Goal: Task Accomplishment & Management: Use online tool/utility

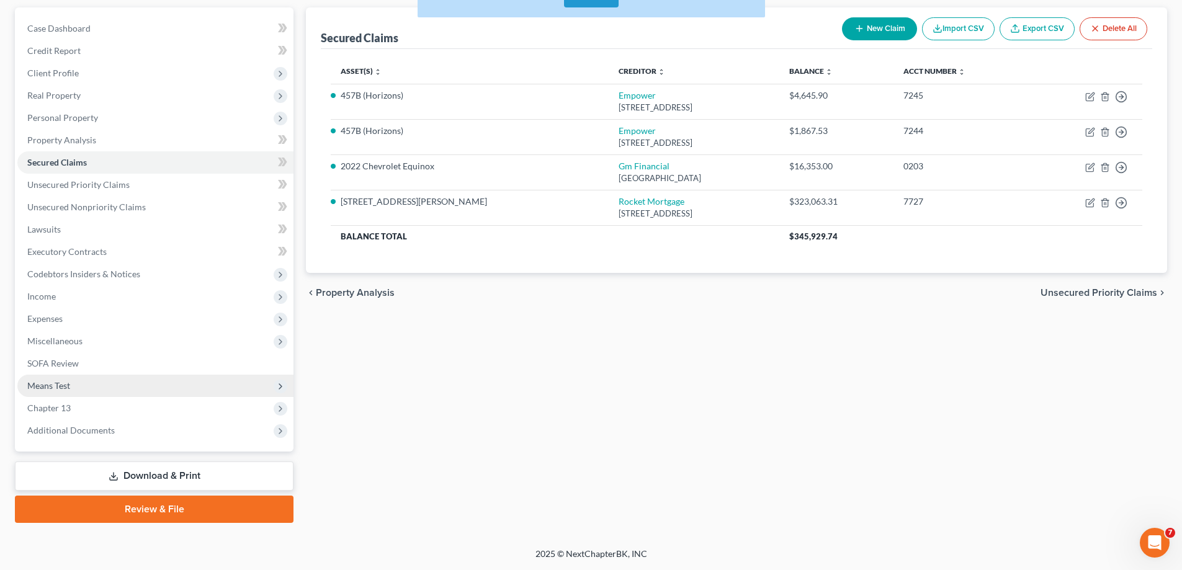
click at [90, 381] on span "Means Test" at bounding box center [155, 386] width 276 height 22
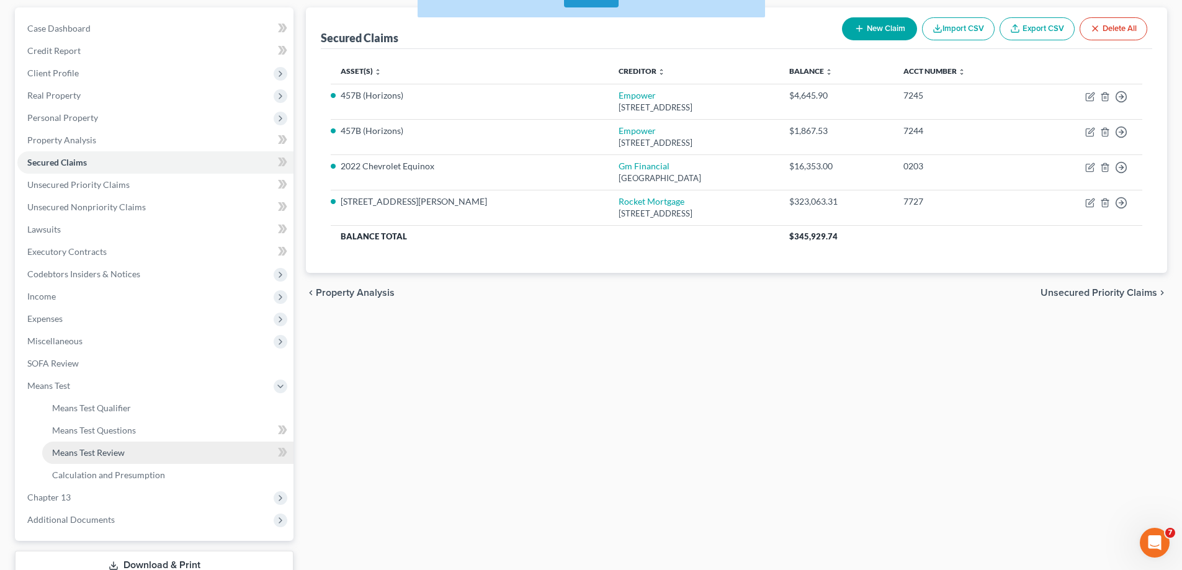
click at [135, 451] on link "Means Test Review" at bounding box center [167, 453] width 251 height 22
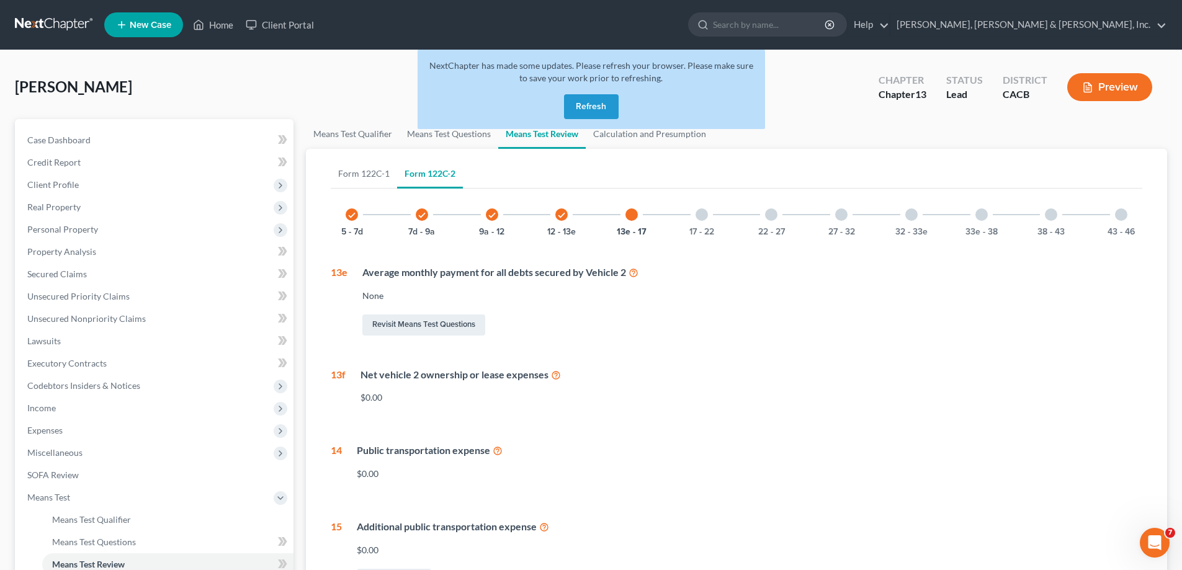
click at [1097, 82] on button "Preview" at bounding box center [1109, 87] width 85 height 28
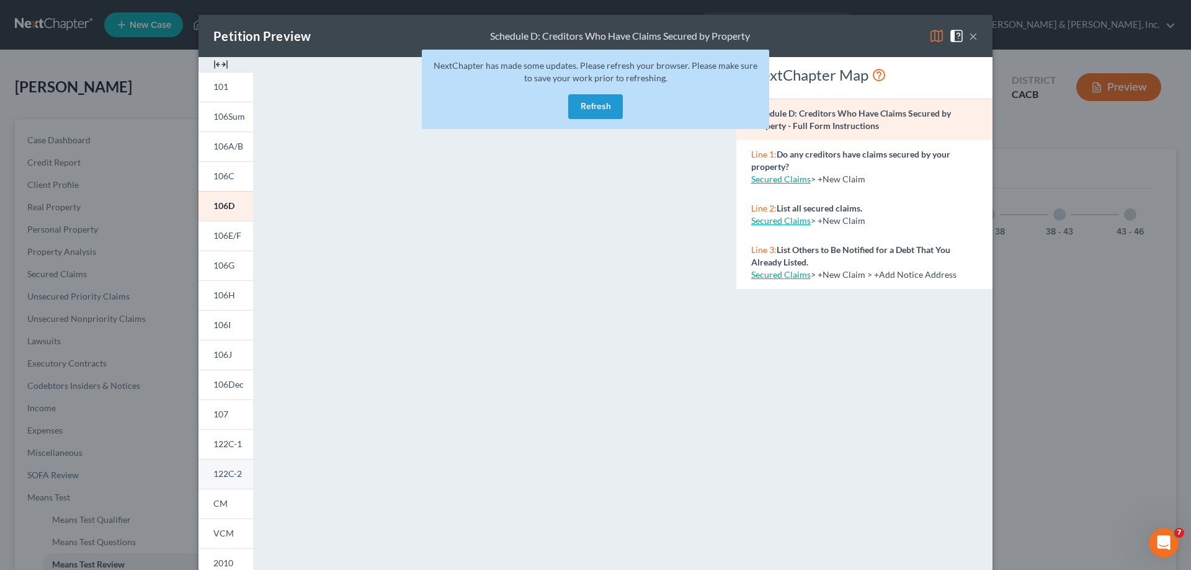
click at [223, 463] on link "122C-2" at bounding box center [225, 474] width 55 height 30
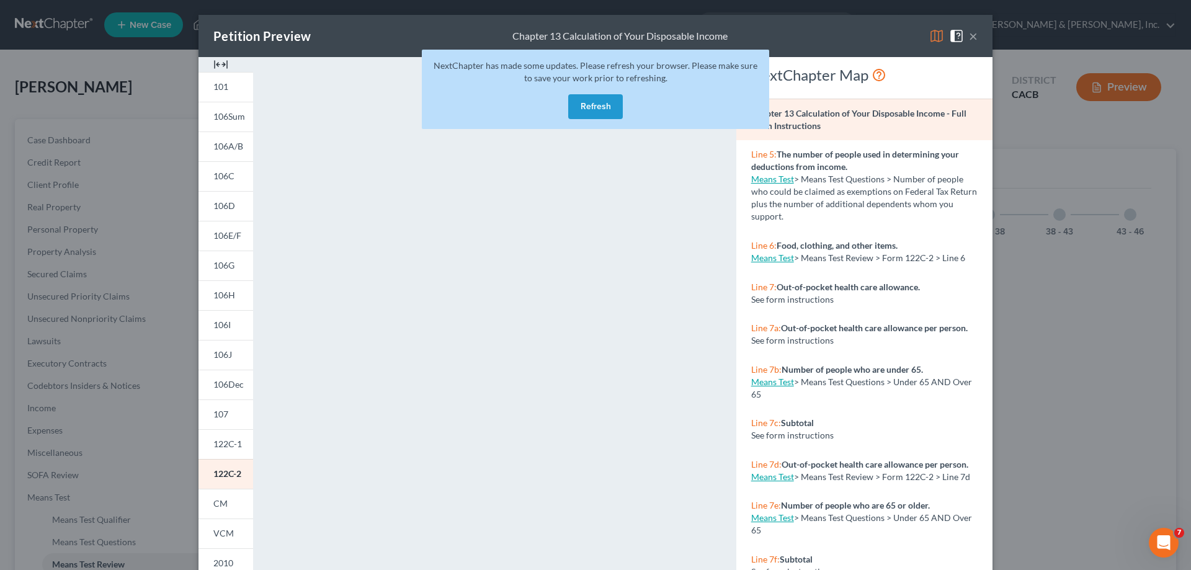
click at [593, 105] on button "Refresh" at bounding box center [595, 106] width 55 height 25
